Goal: Task Accomplishment & Management: Manage account settings

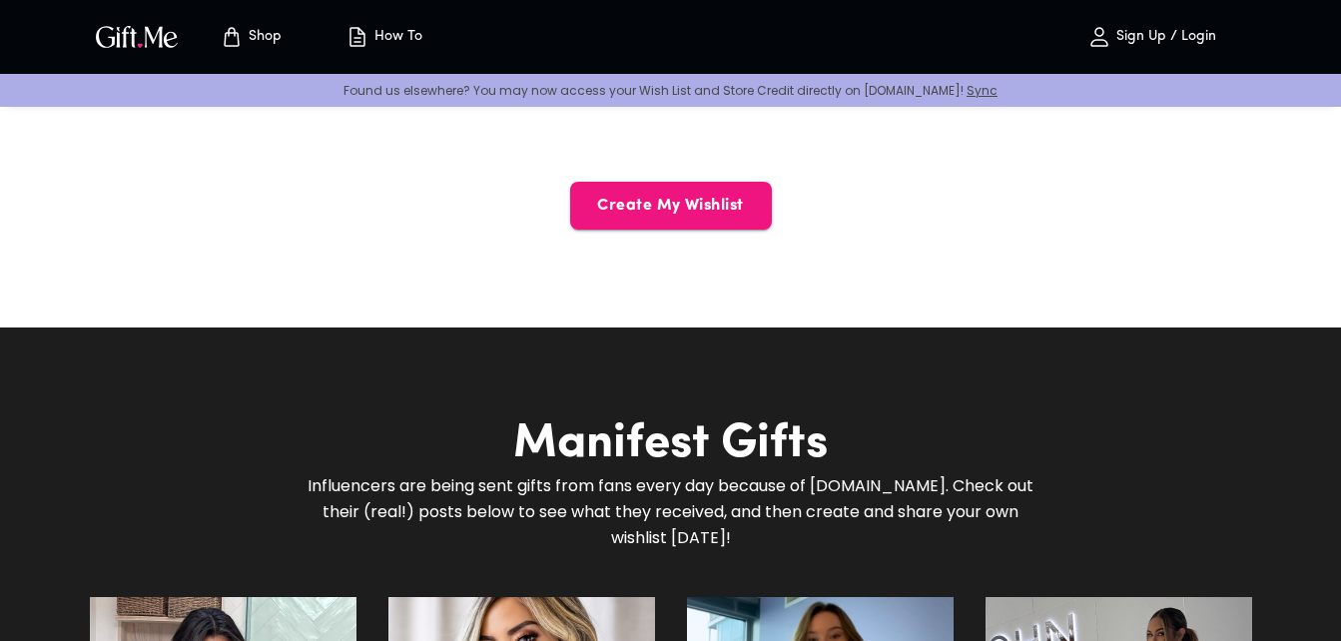
scroll to position [899, 0]
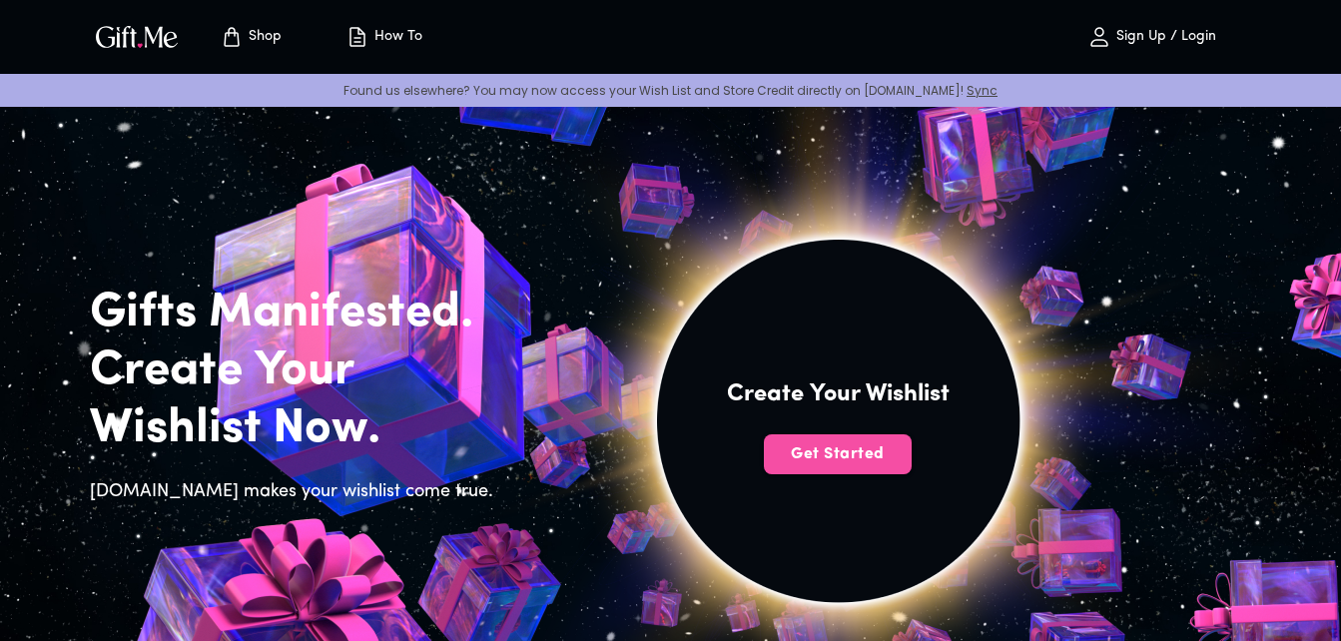
click at [864, 445] on span "Get Started" at bounding box center [838, 454] width 148 height 22
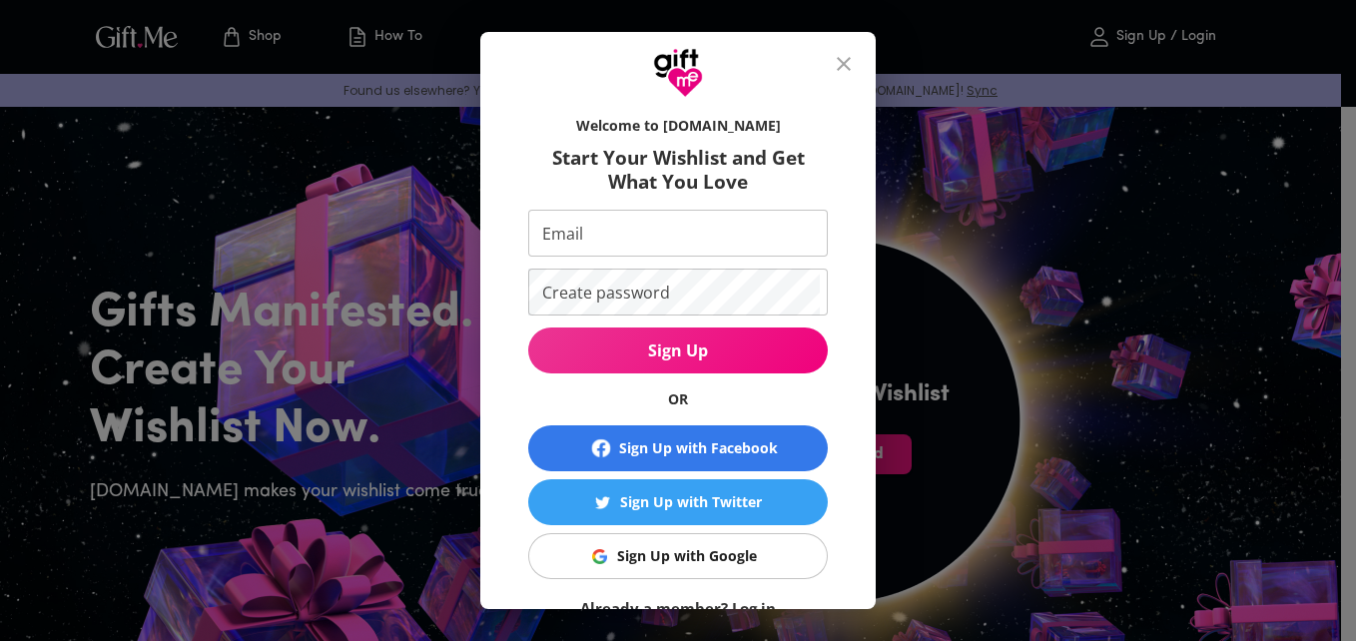
click at [715, 330] on button "Sign Up" at bounding box center [678, 351] width 300 height 46
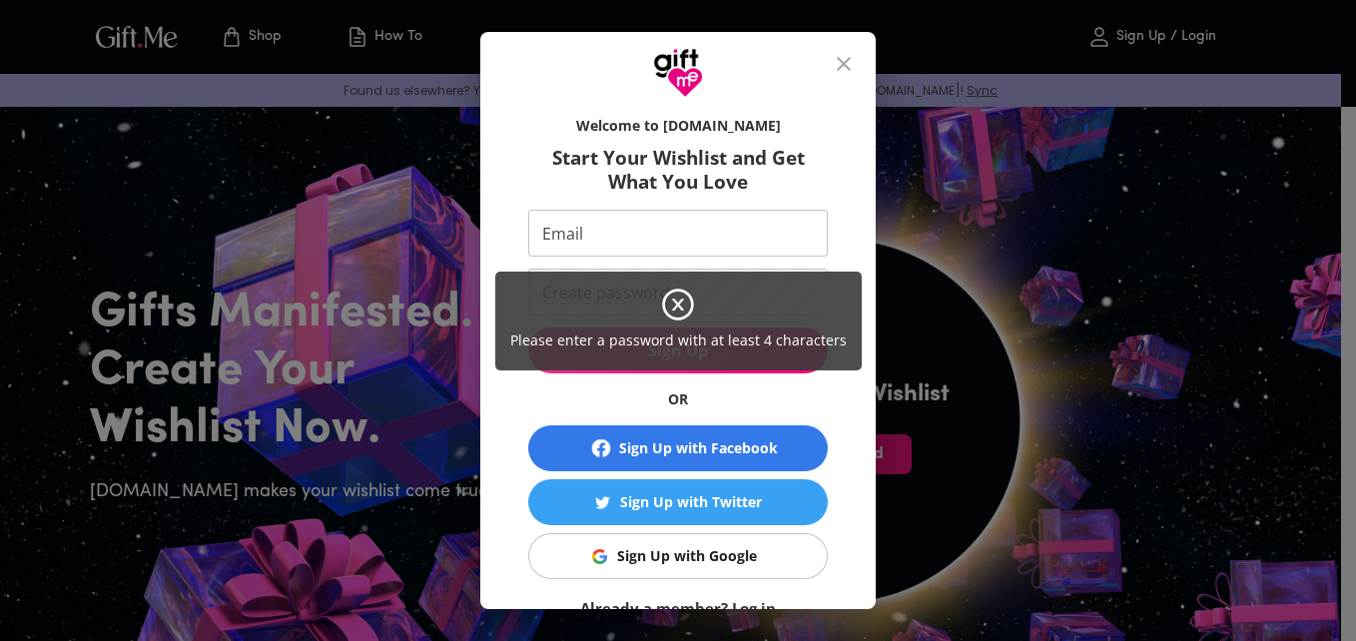
click at [665, 227] on div "Please enter a password with at least 4 characters" at bounding box center [678, 320] width 1356 height 641
click at [563, 235] on div "Please enter a password with at least 4 characters" at bounding box center [678, 320] width 1356 height 641
click at [1003, 466] on div "Please enter a password with at least 4 characters" at bounding box center [678, 320] width 1356 height 641
click at [832, 398] on div "Please enter a password with at least 4 characters" at bounding box center [678, 320] width 1356 height 641
click at [719, 550] on div "Please enter a password with at least 4 characters" at bounding box center [678, 320] width 1356 height 641
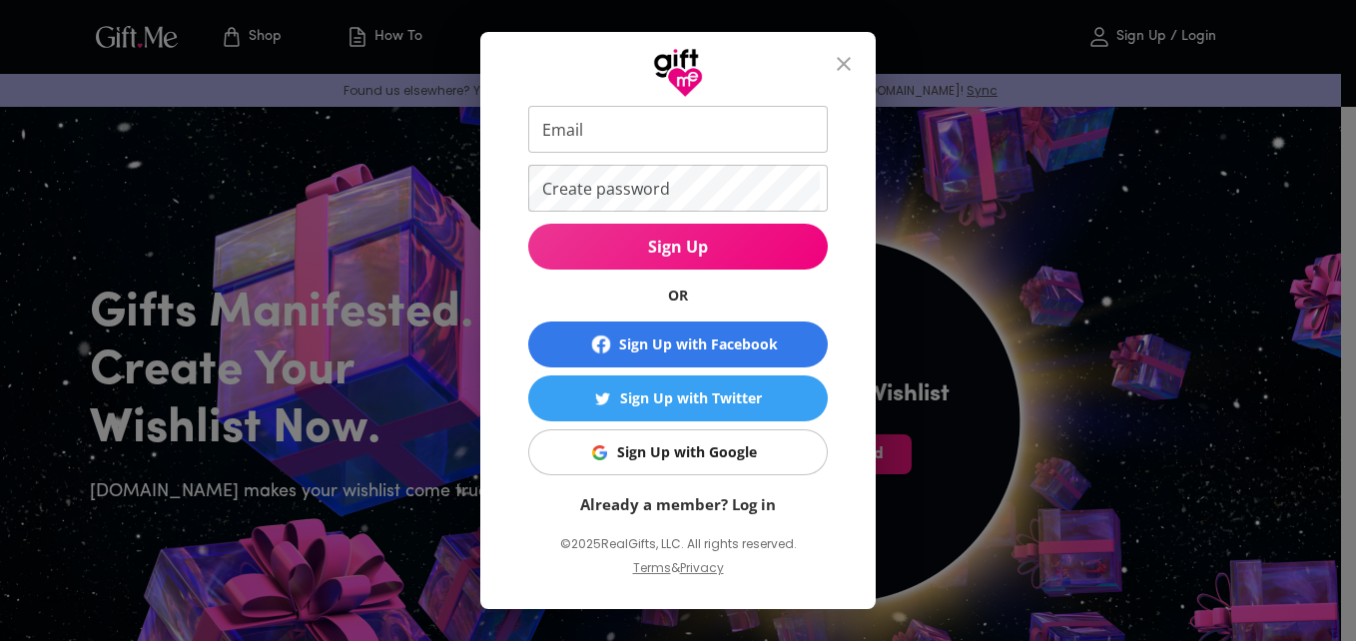
scroll to position [106, 0]
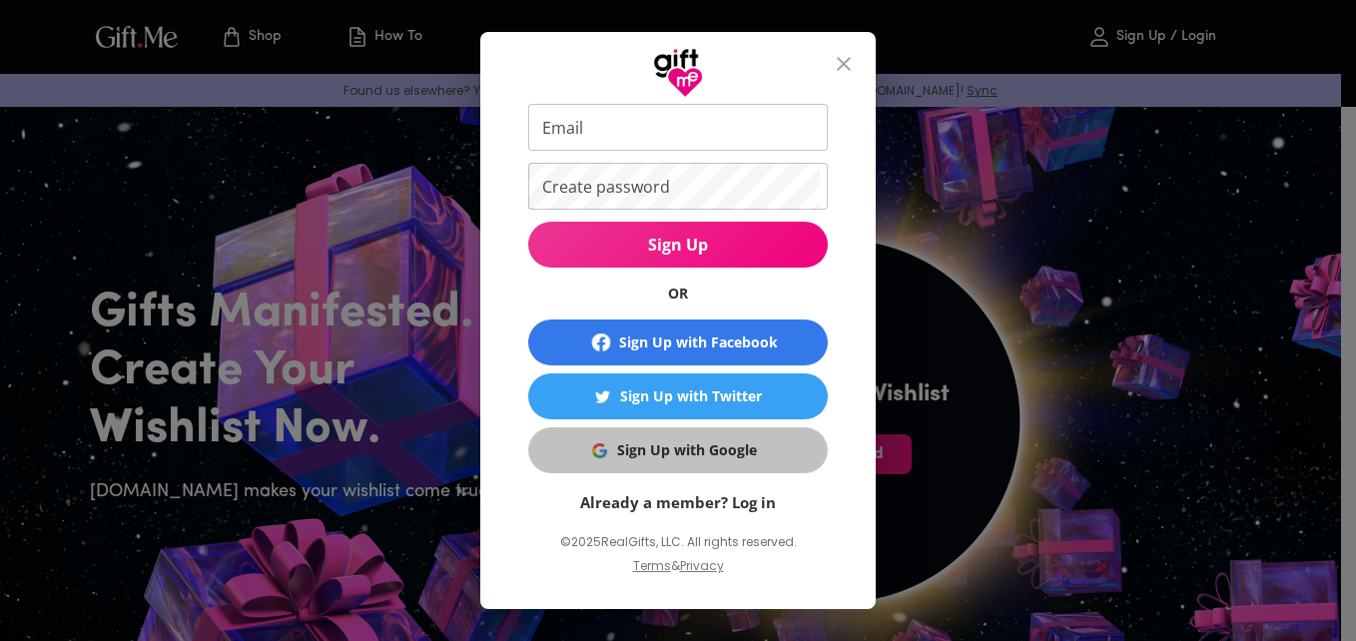
click at [727, 452] on div "Sign Up with Google" at bounding box center [687, 450] width 140 height 22
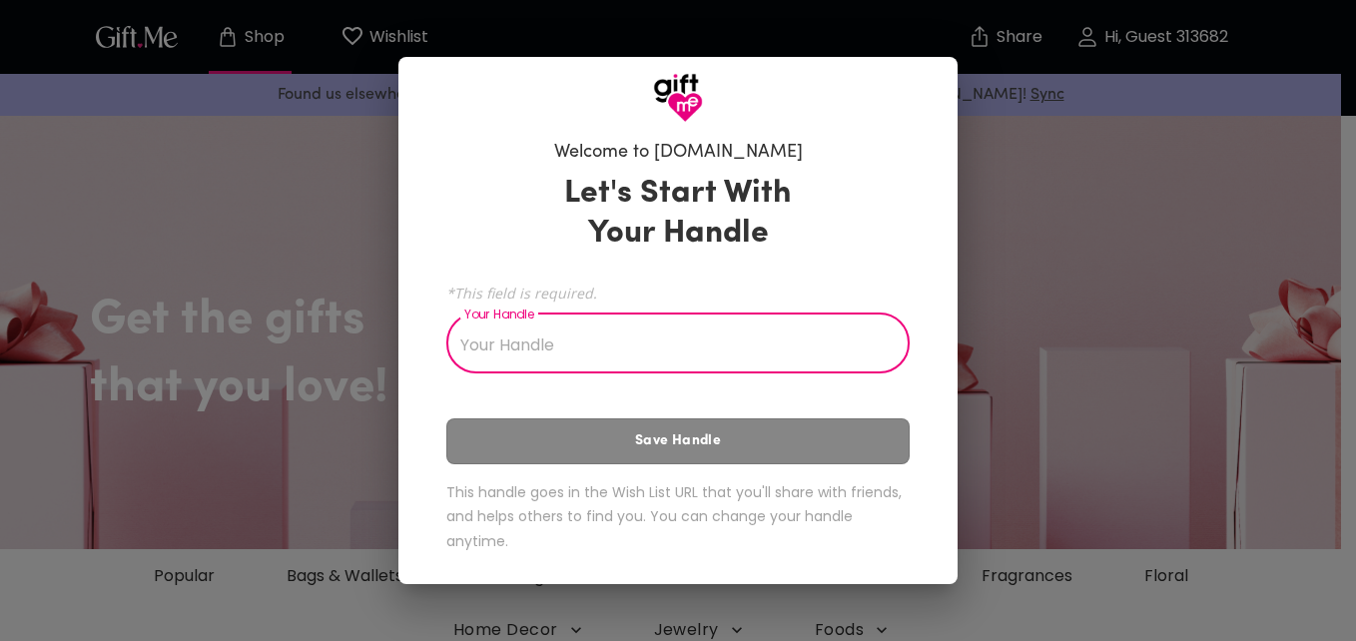
drag, startPoint x: 607, startPoint y: 448, endPoint x: 629, endPoint y: 455, distance: 23.1
click at [612, 446] on div "Let's Start With Your Handle *This field is required. Your Handle Your Handle S…" at bounding box center [677, 367] width 463 height 404
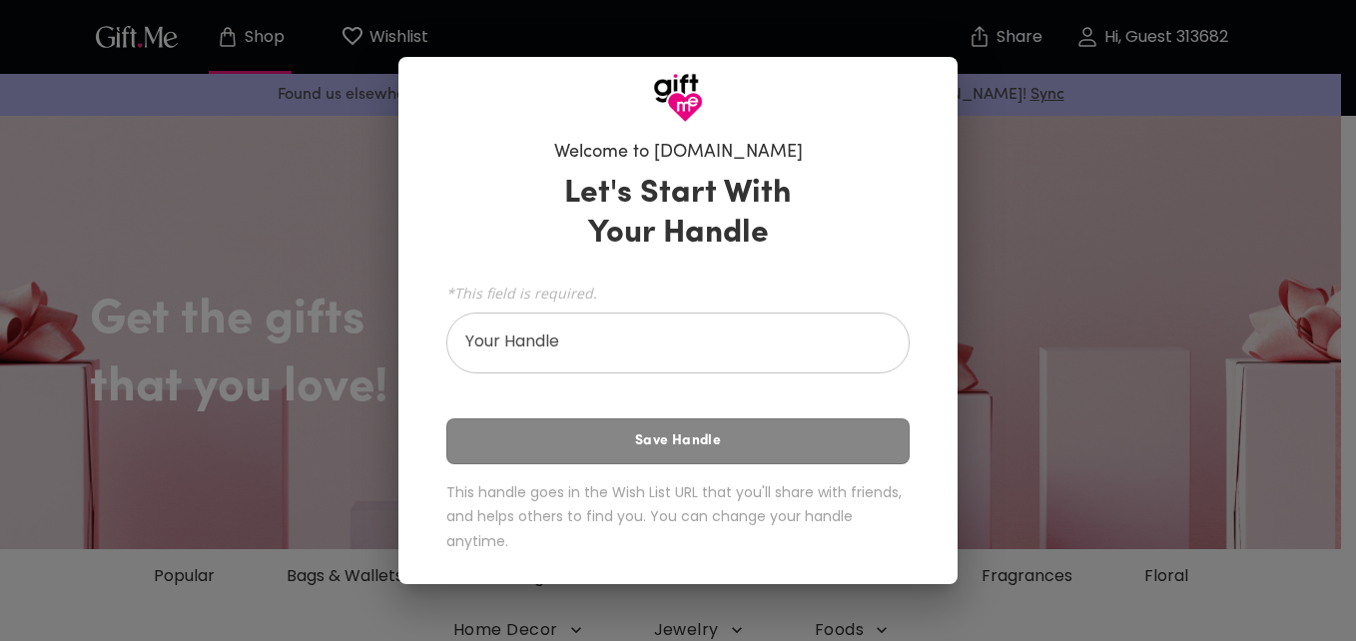
click at [637, 340] on input "Your Handle" at bounding box center [666, 346] width 441 height 56
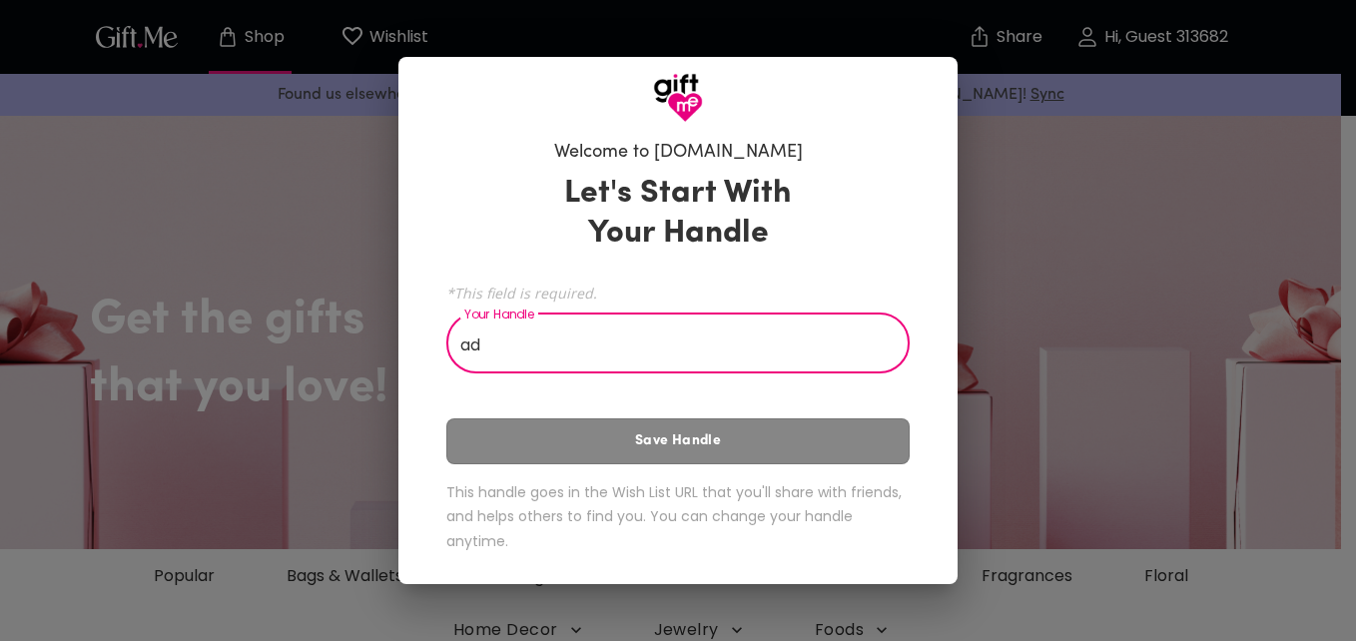
type input "a"
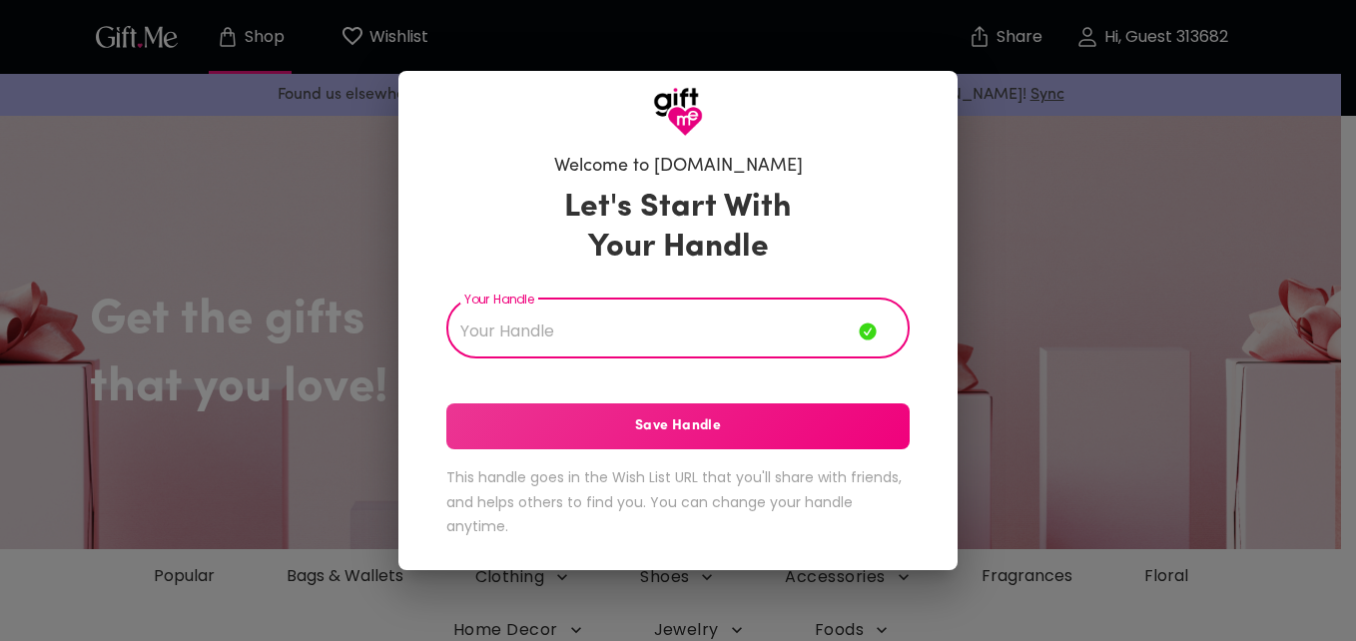
click at [737, 422] on span "Save Handle" at bounding box center [677, 426] width 463 height 22
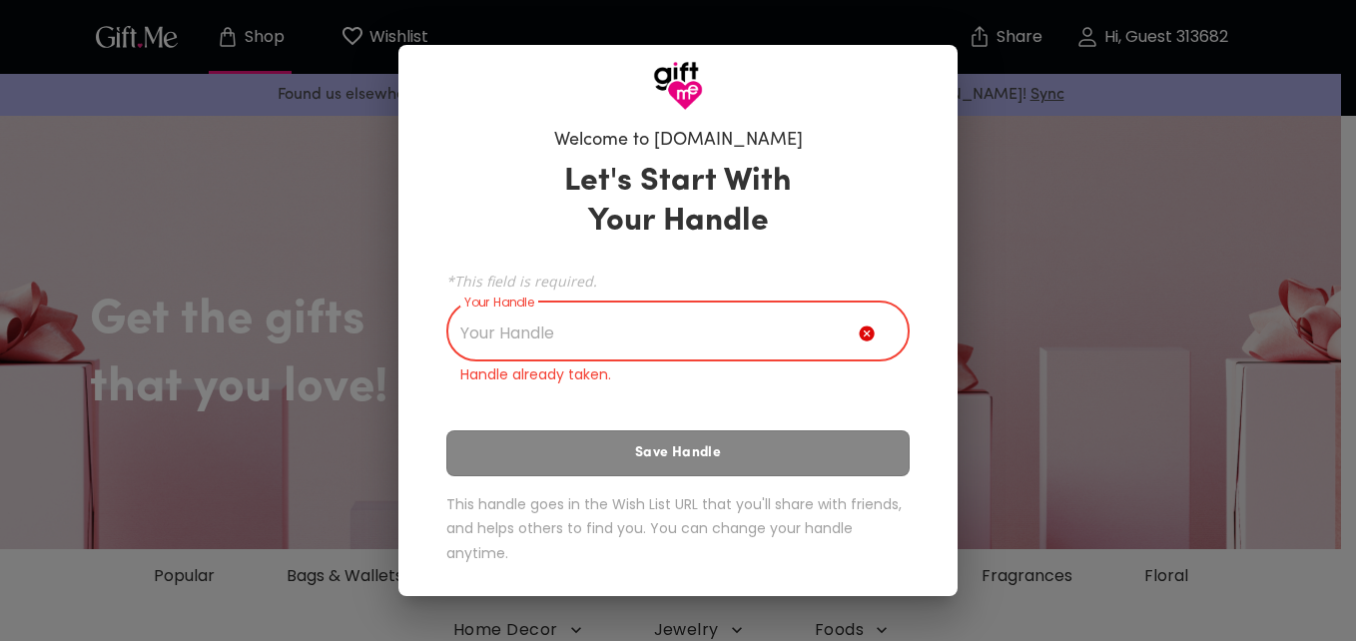
click at [698, 331] on input "Your Handle" at bounding box center [652, 334] width 412 height 56
click at [628, 347] on input "Your Handle" at bounding box center [652, 334] width 412 height 56
type input "L"
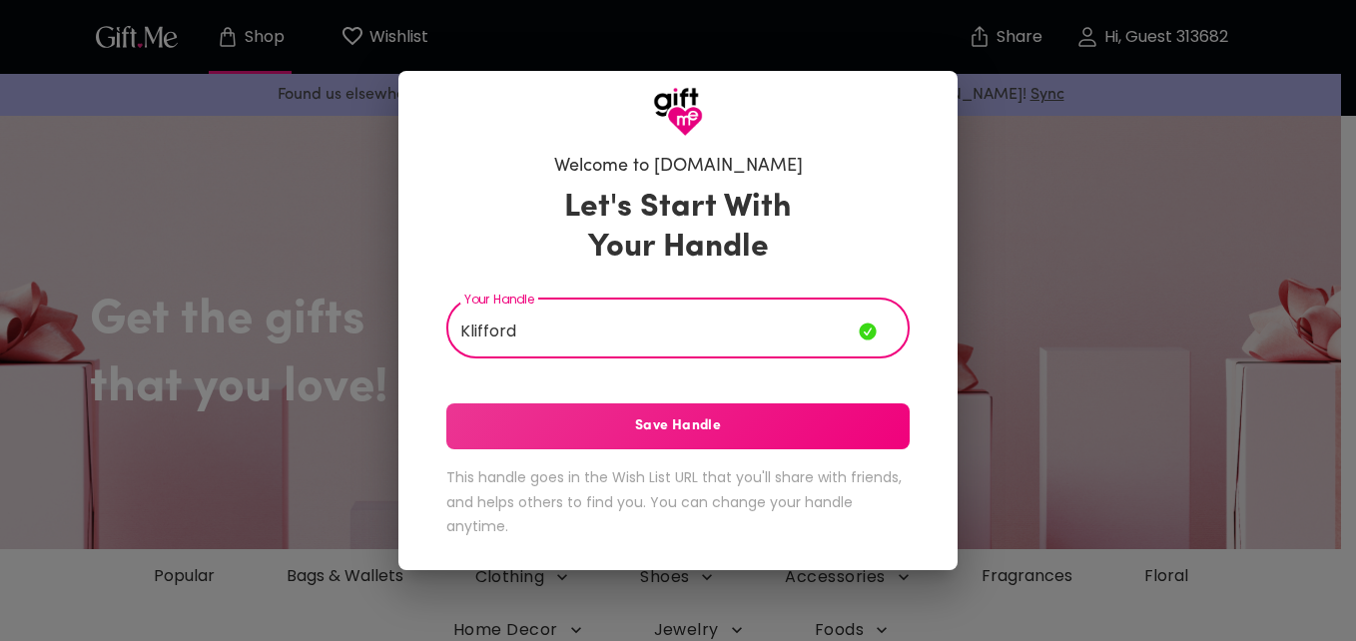
type input "Klifford"
click at [709, 423] on span "Save Handle" at bounding box center [677, 426] width 463 height 22
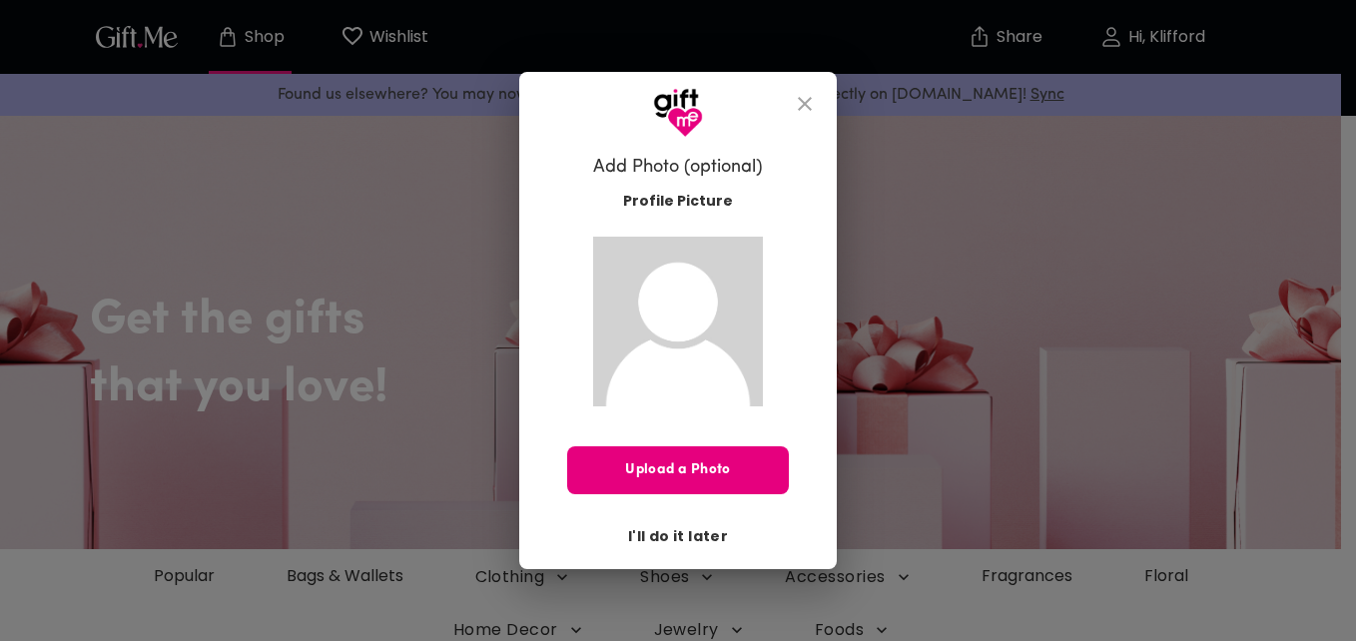
click at [701, 533] on span "I'll do it later" at bounding box center [678, 536] width 100 height 22
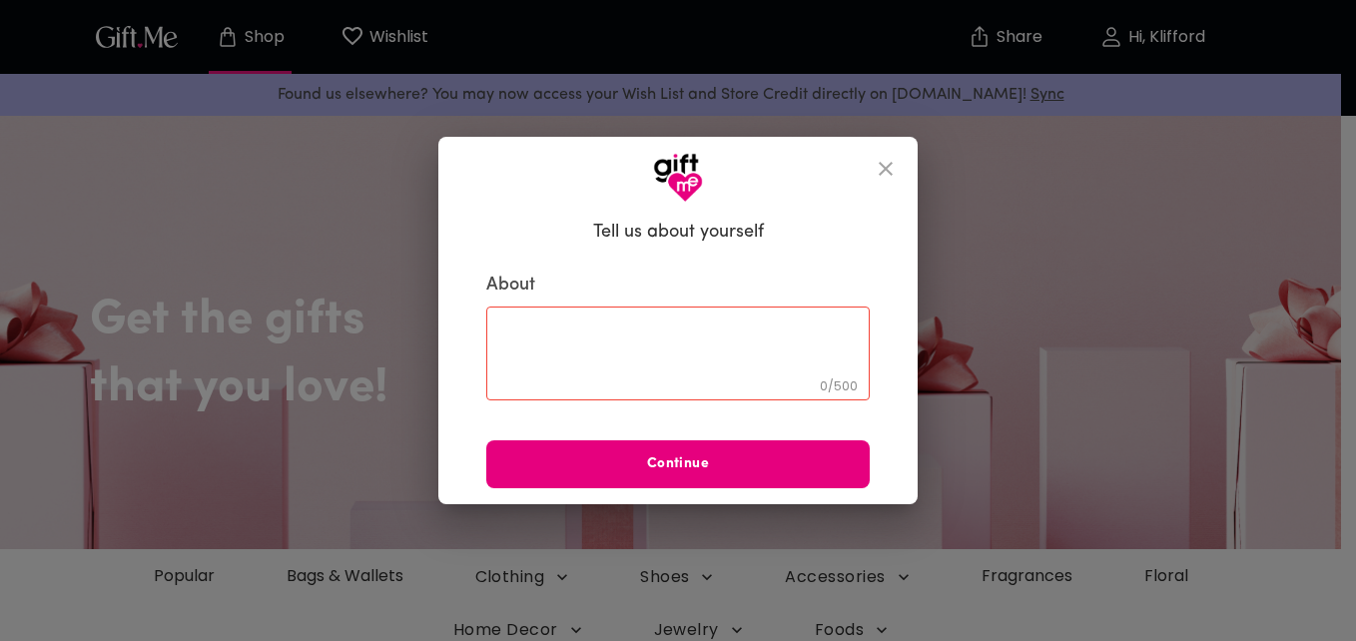
click at [687, 355] on textarea at bounding box center [678, 353] width 356 height 57
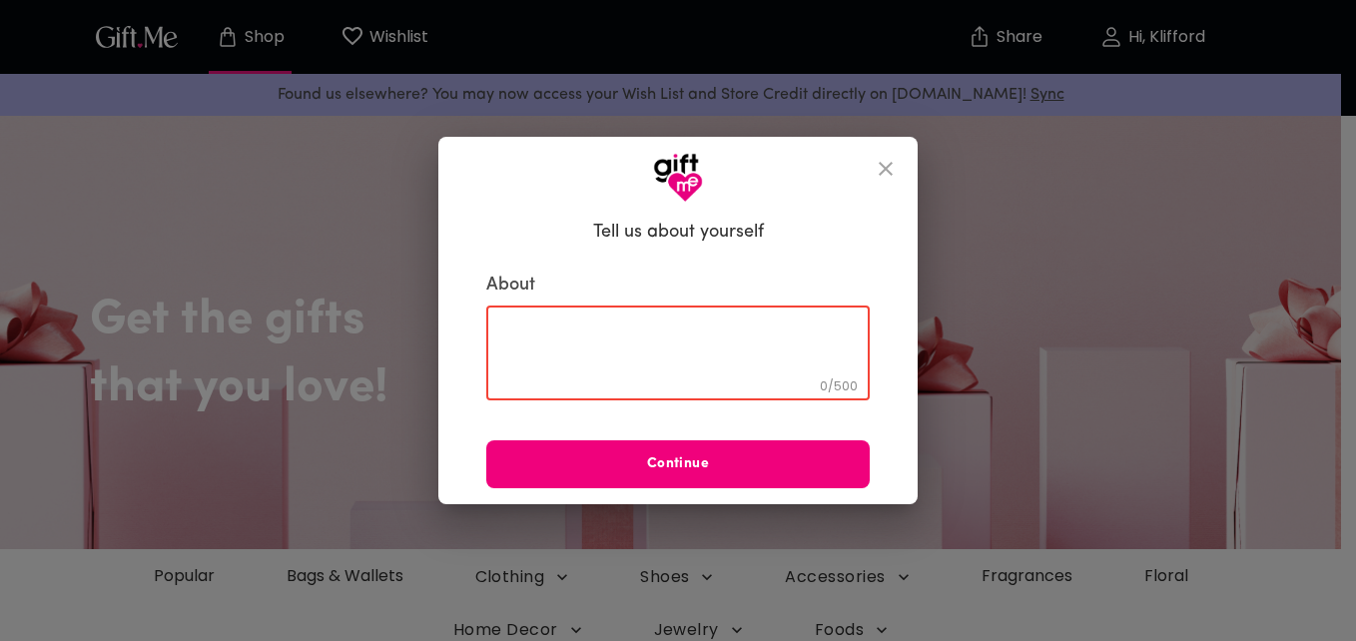
click at [716, 451] on button "Continue" at bounding box center [677, 464] width 383 height 48
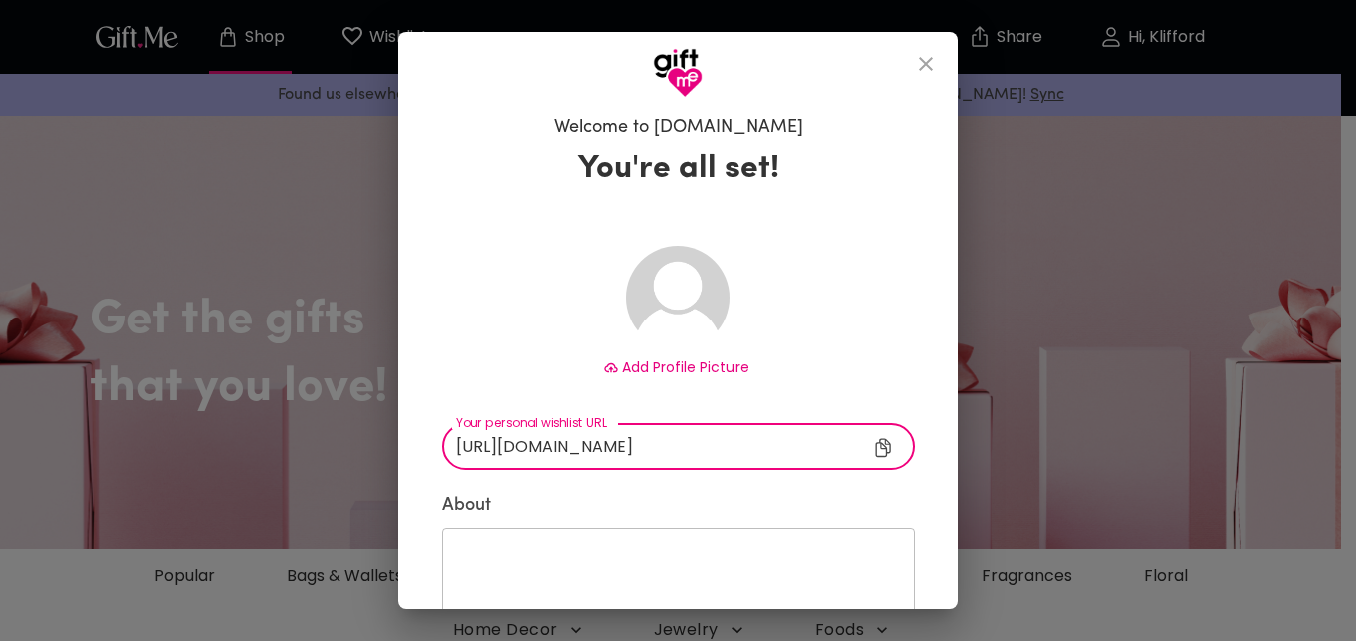
drag, startPoint x: 670, startPoint y: 451, endPoint x: 700, endPoint y: 445, distance: 30.6
click at [670, 450] on input "https://gift.me/klifford" at bounding box center [670, 446] width 457 height 47
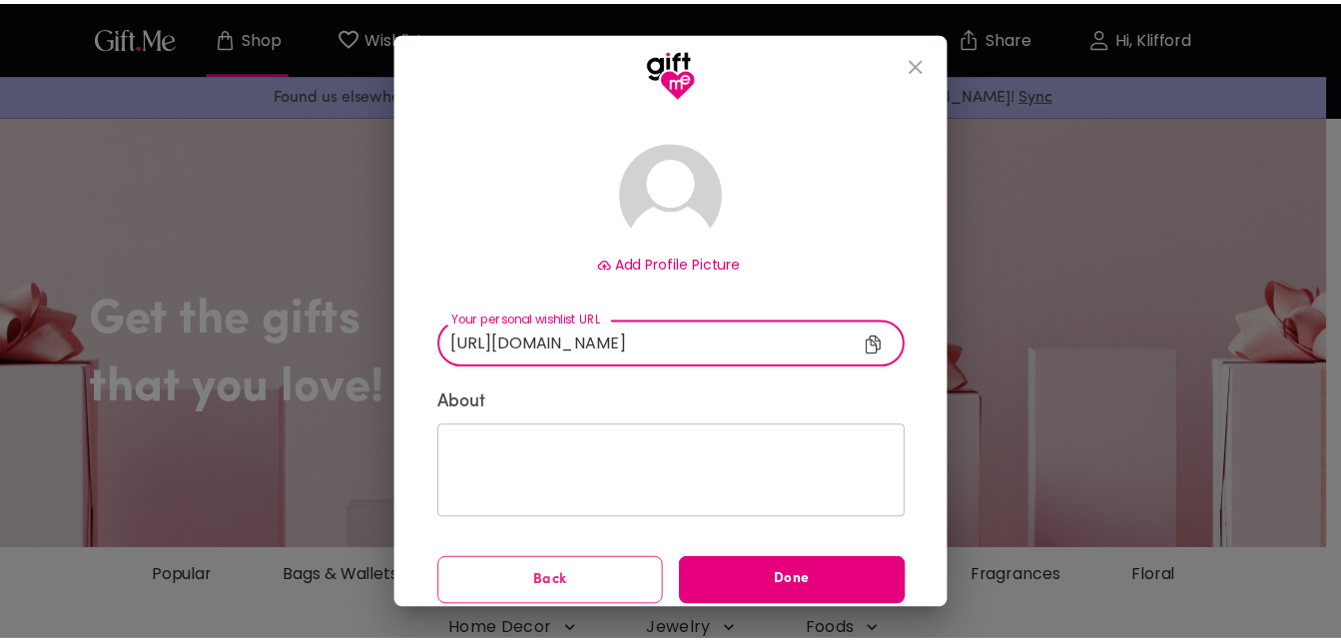
scroll to position [117, 0]
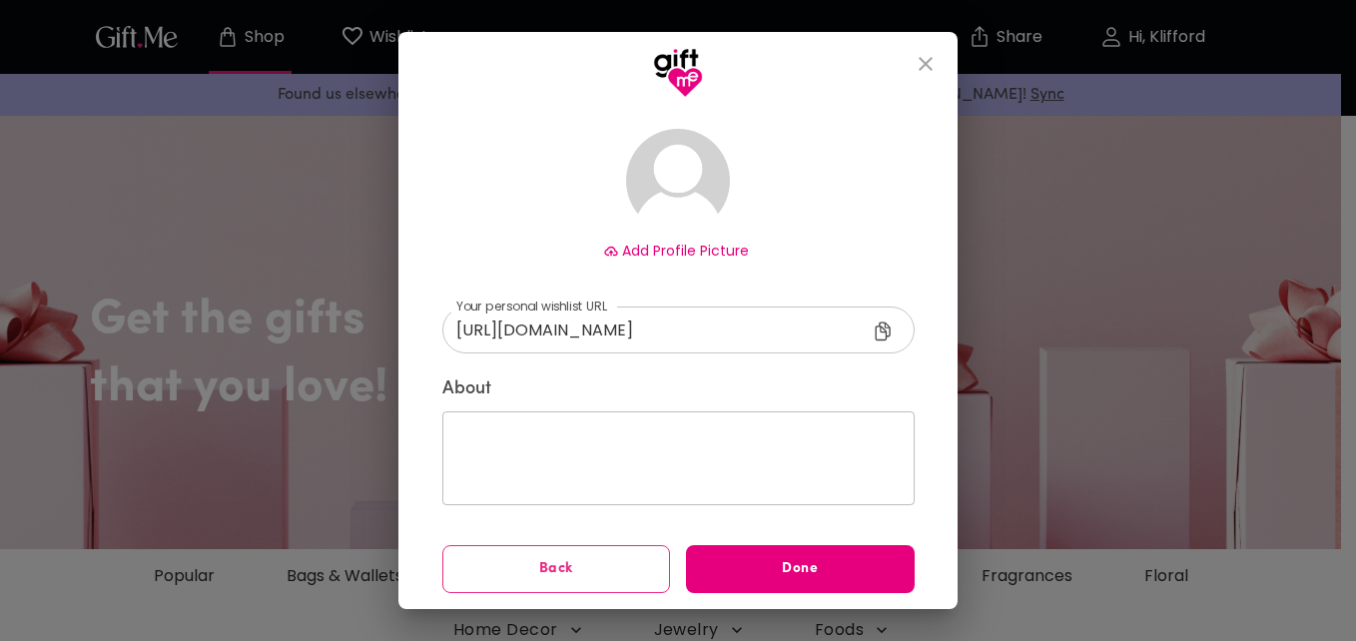
click at [881, 331] on icon at bounding box center [887, 334] width 24 height 24
click at [788, 566] on div "Copied to clipboard." at bounding box center [678, 320] width 1356 height 641
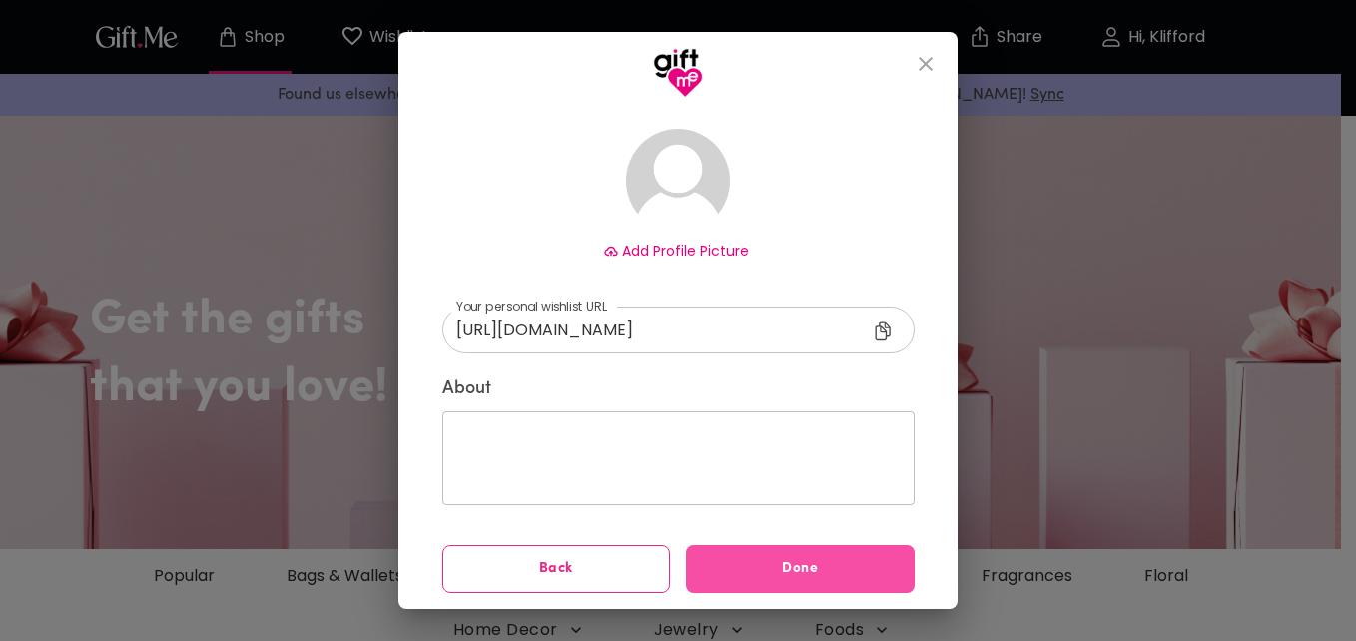
click at [785, 559] on span "Done" at bounding box center [800, 569] width 229 height 22
drag, startPoint x: 785, startPoint y: 559, endPoint x: 803, endPoint y: 446, distance: 114.3
click at [787, 549] on button "Done" at bounding box center [800, 569] width 229 height 48
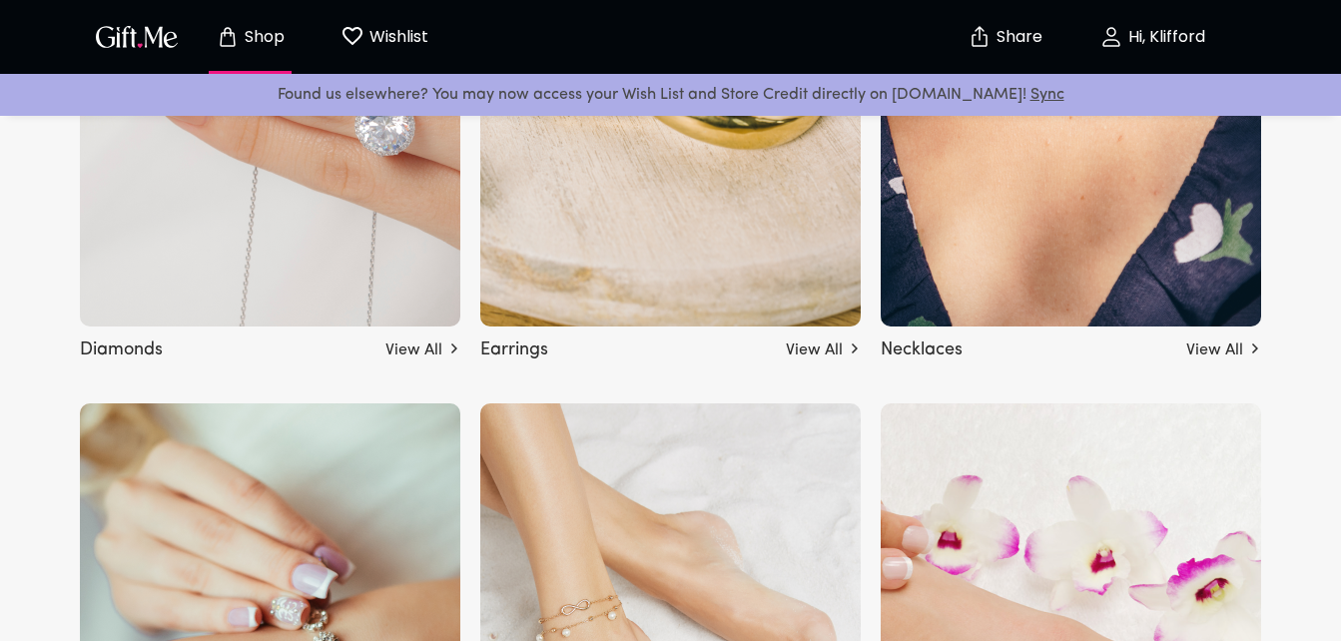
scroll to position [4194, 0]
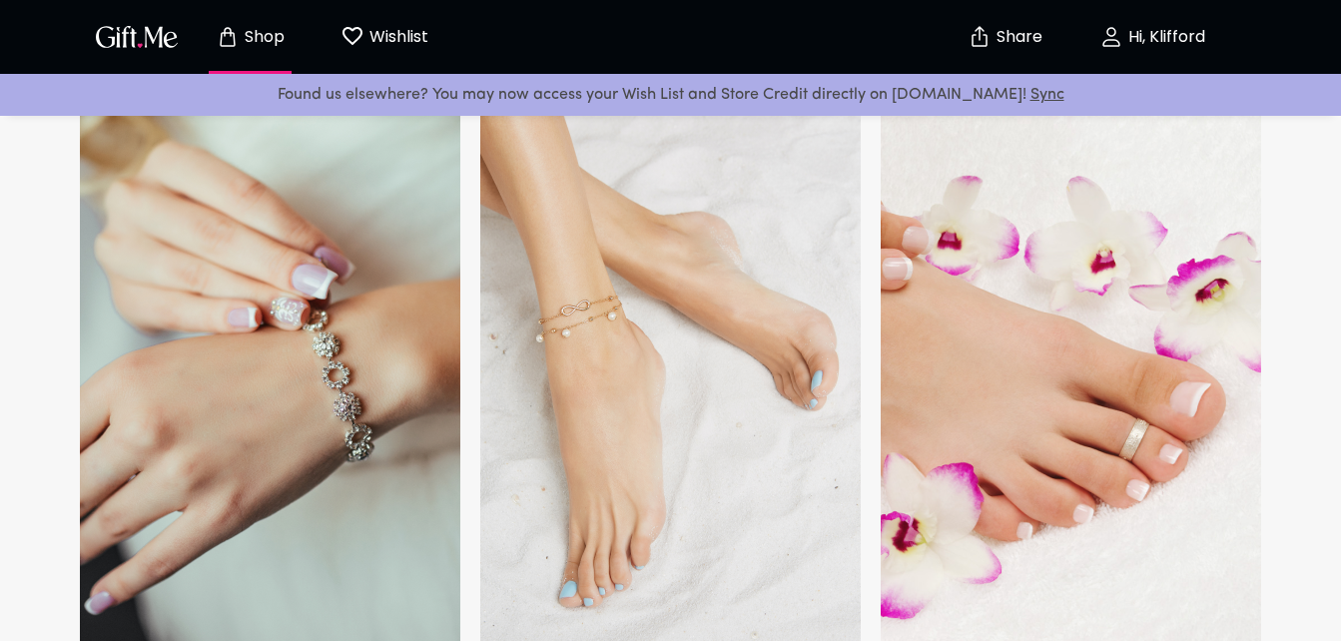
click at [1162, 32] on p "Hi, Klifford" at bounding box center [1164, 37] width 82 height 17
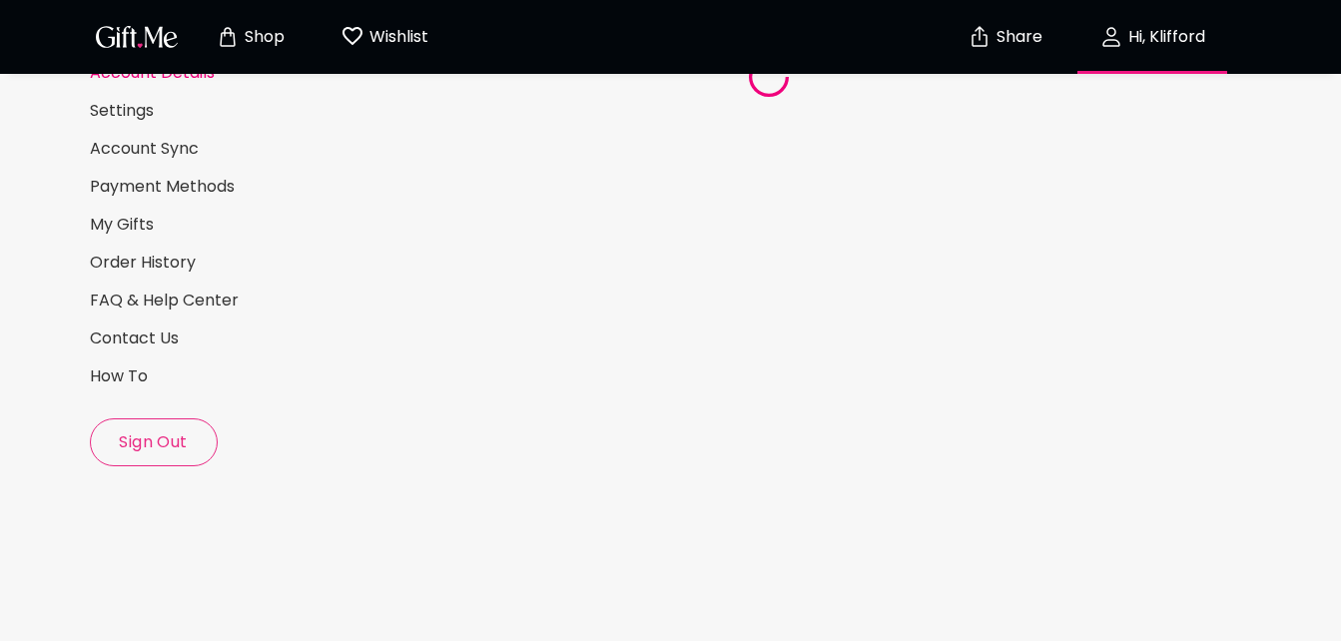
scroll to position [200, 0]
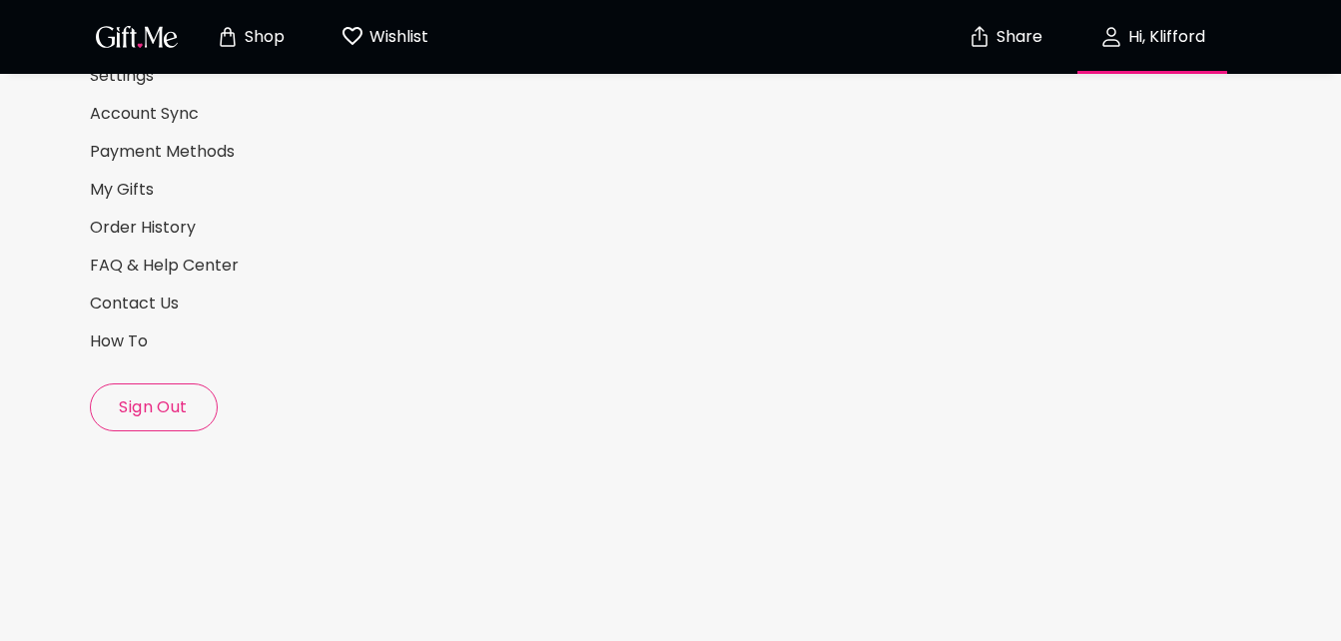
select select "US"
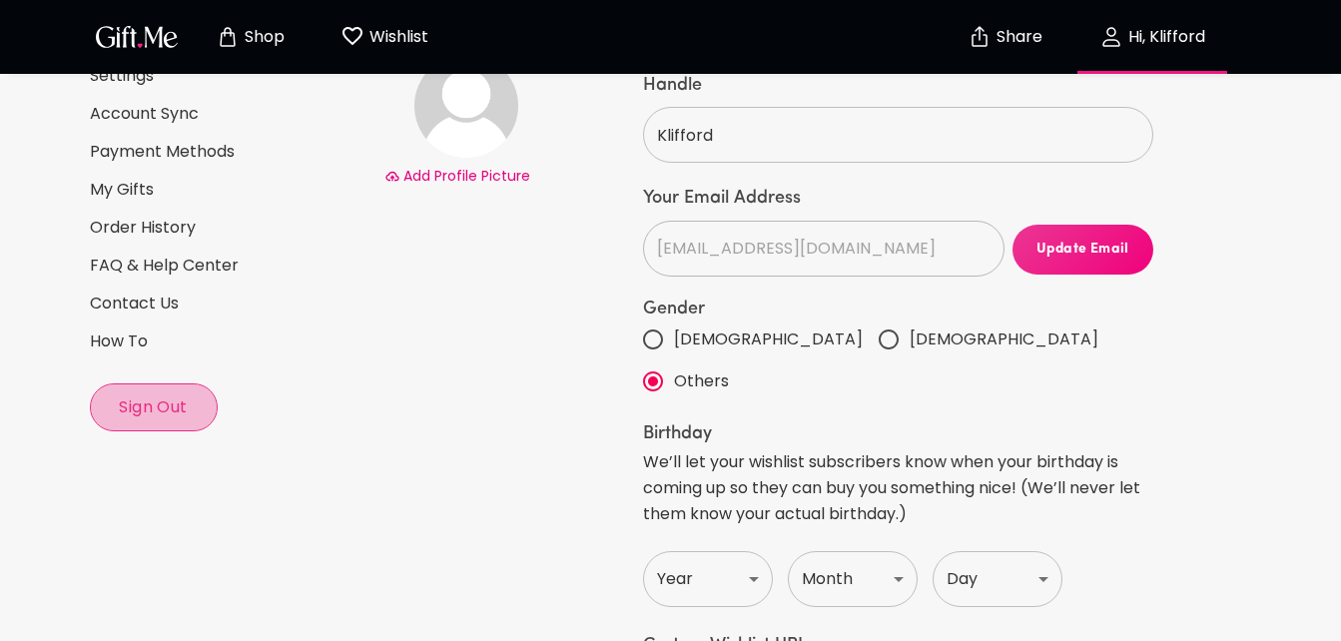
click at [164, 414] on span "Sign Out" at bounding box center [154, 407] width 126 height 22
